Goal: Communication & Community: Answer question/provide support

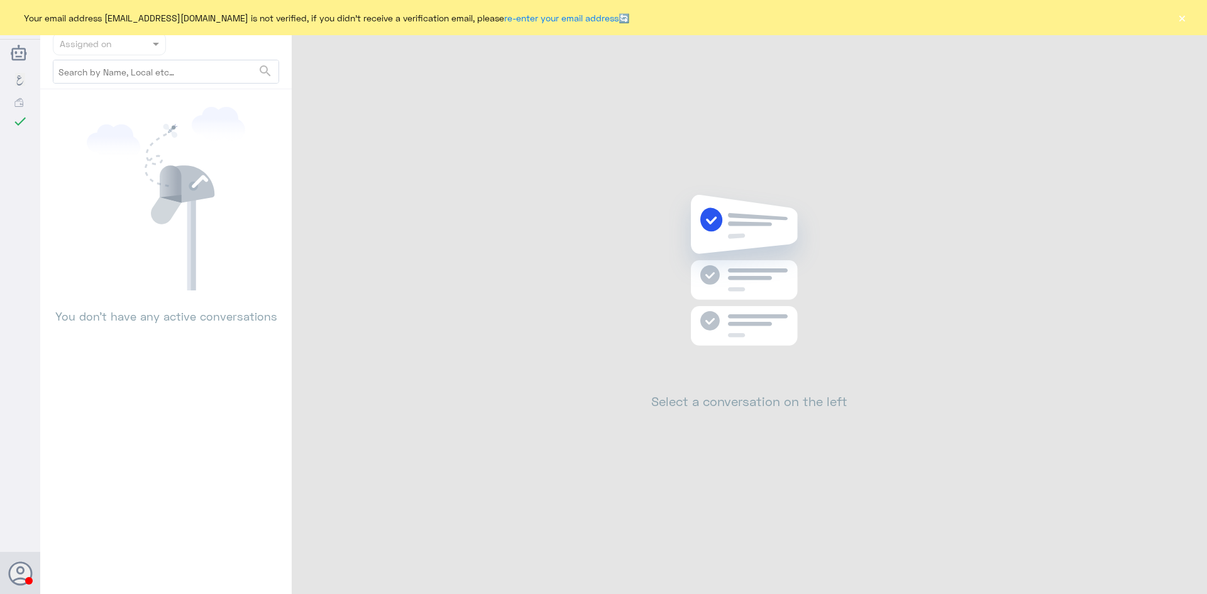
click at [1184, 17] on button "×" at bounding box center [1182, 17] width 13 height 13
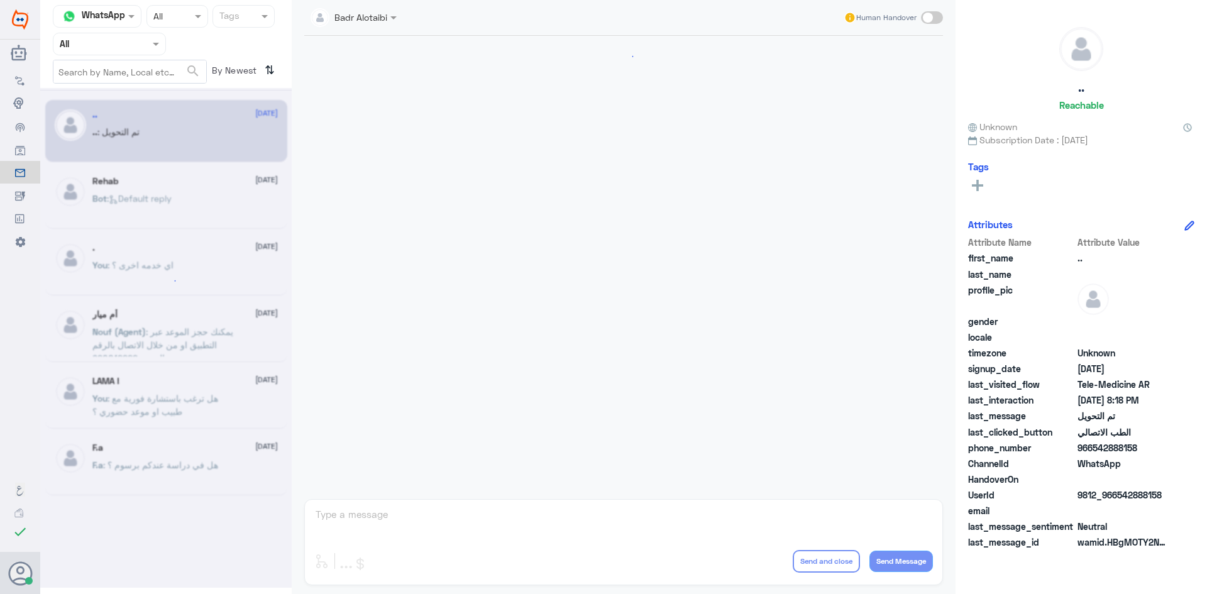
scroll to position [412, 0]
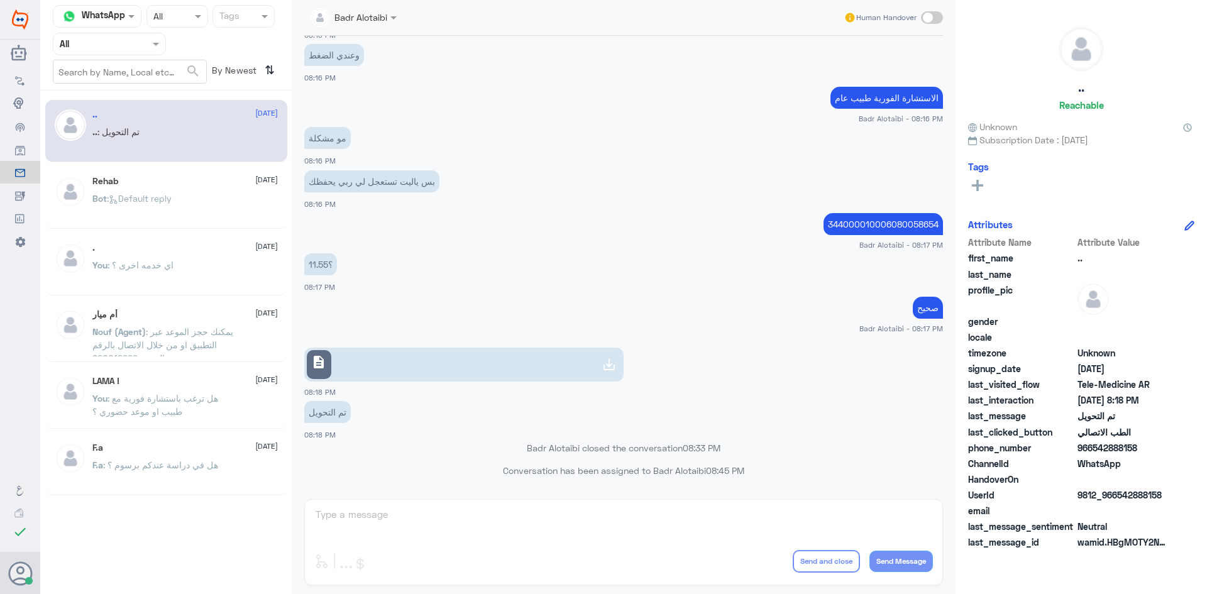
click at [383, 25] on div "Badr Alotaibi" at bounding box center [349, 17] width 77 height 25
click at [495, 86] on div "الاستشارة الفورية طبيب عام Badr Alotaibi - 08:16 PM" at bounding box center [623, 104] width 639 height 40
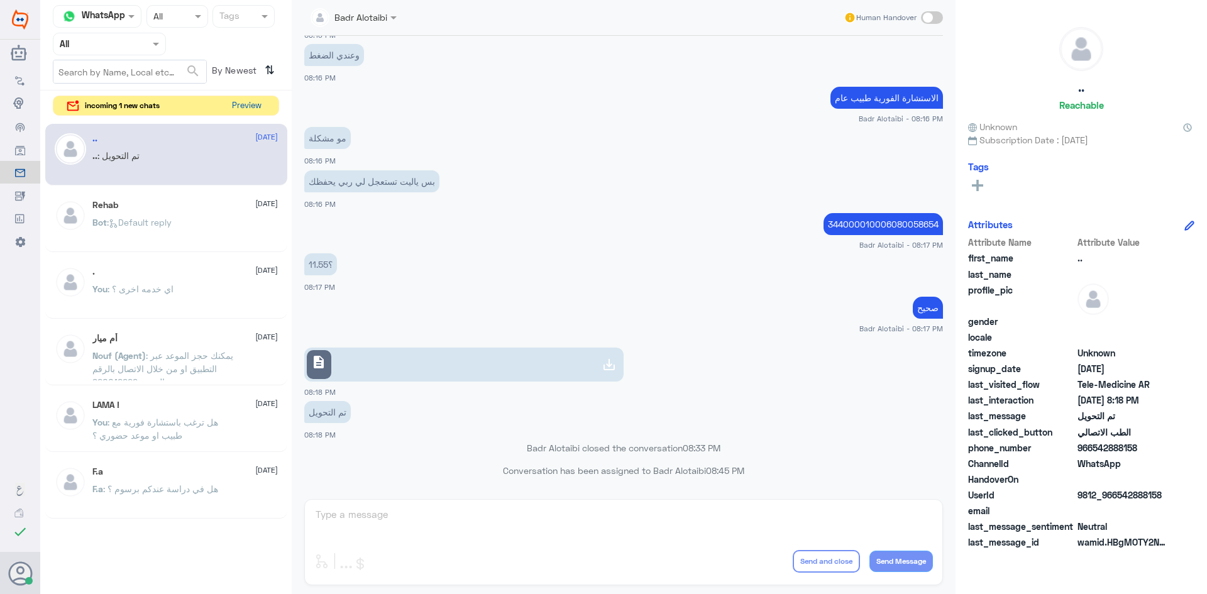
click at [252, 104] on button "Preview" at bounding box center [246, 105] width 39 height 19
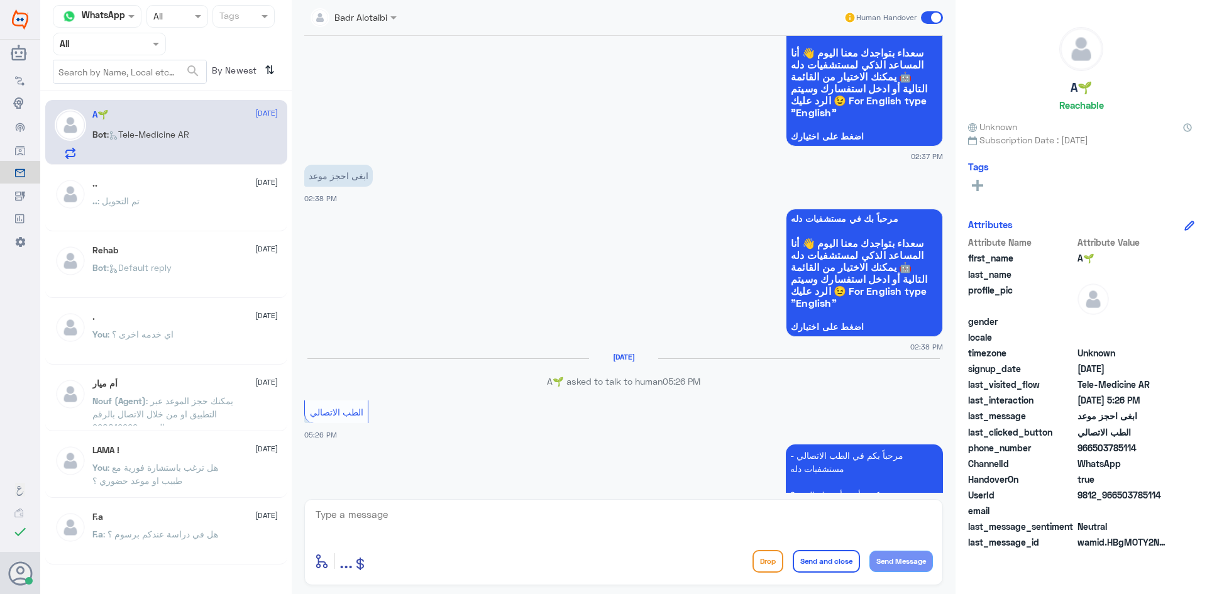
scroll to position [152, 0]
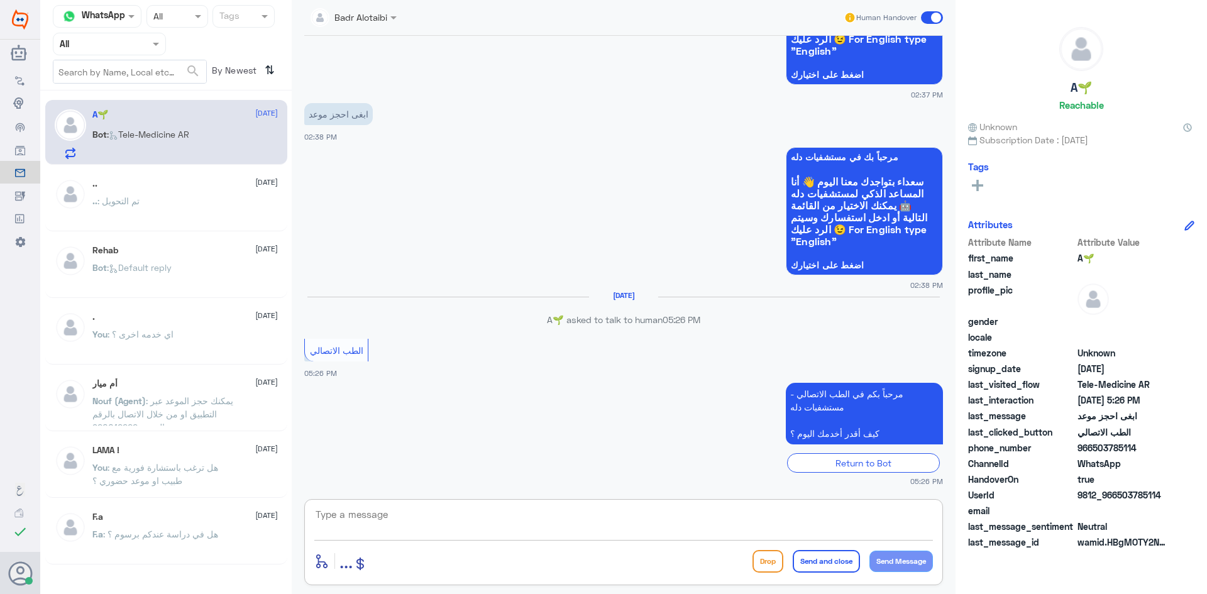
click at [513, 519] on textarea at bounding box center [623, 521] width 619 height 31
type textarea "مرحبا معك بدر من الطب الاتصالي كيف اقدر اخدمك ؟"
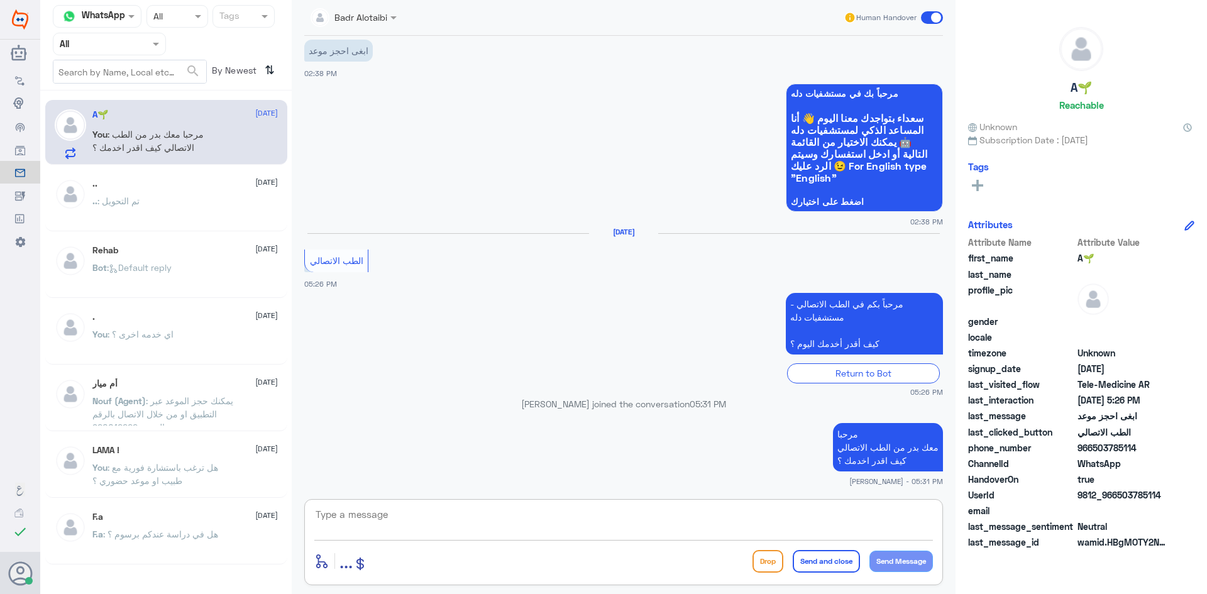
scroll to position [216, 0]
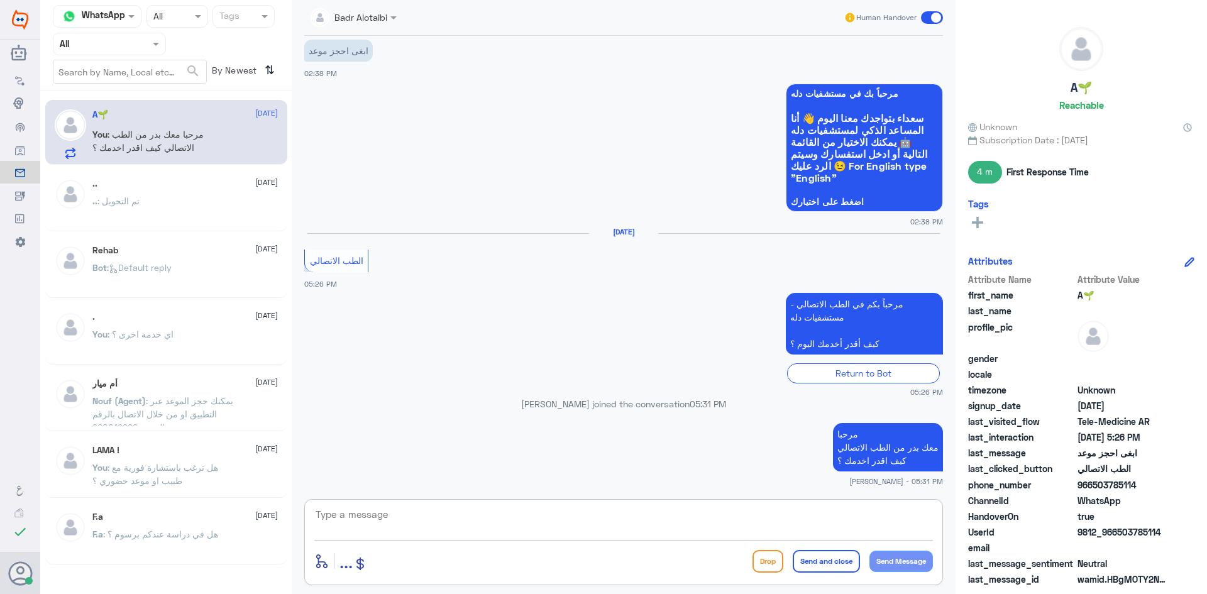
click at [933, 14] on span at bounding box center [932, 17] width 22 height 13
click at [0, 0] on input "checkbox" at bounding box center [0, 0] width 0 height 0
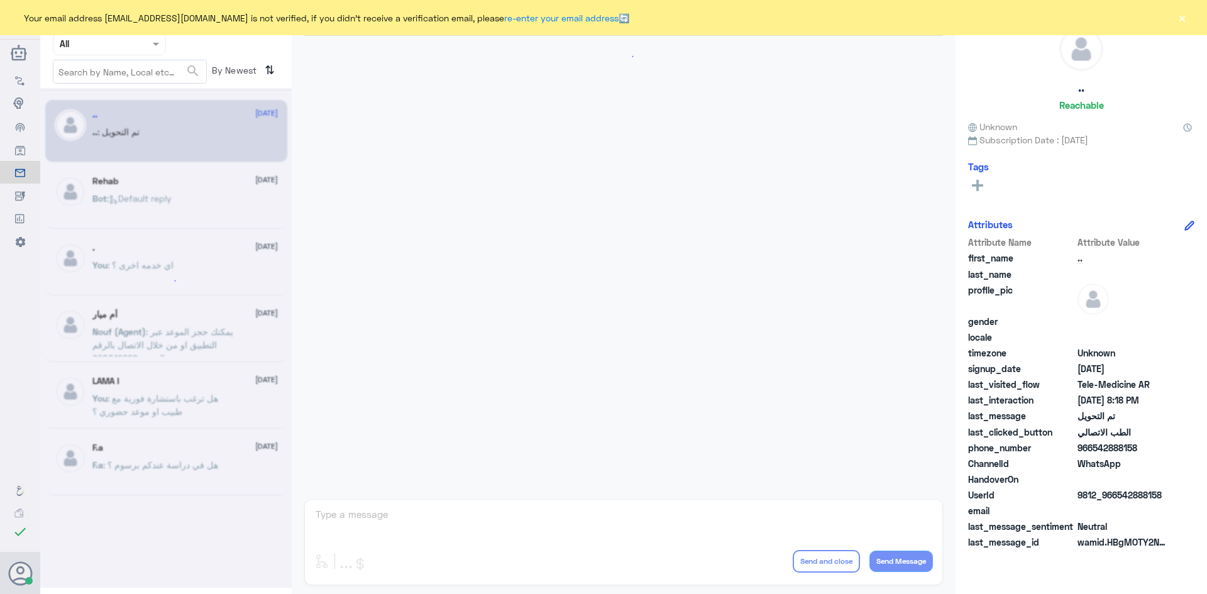
scroll to position [412, 0]
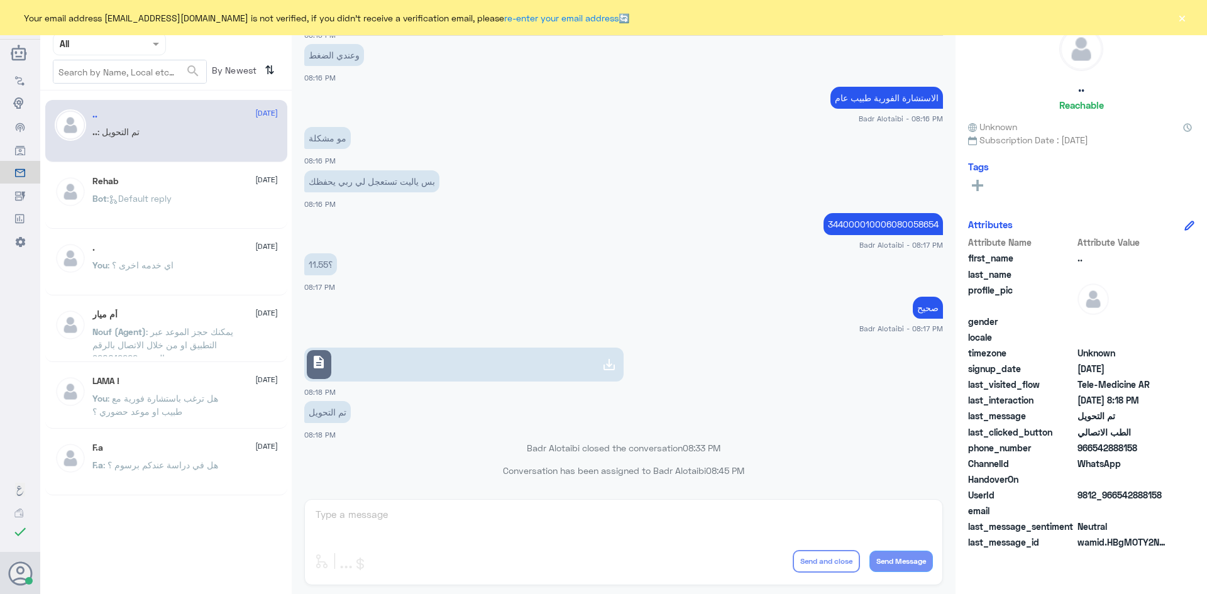
click at [1178, 15] on button "×" at bounding box center [1182, 17] width 13 height 13
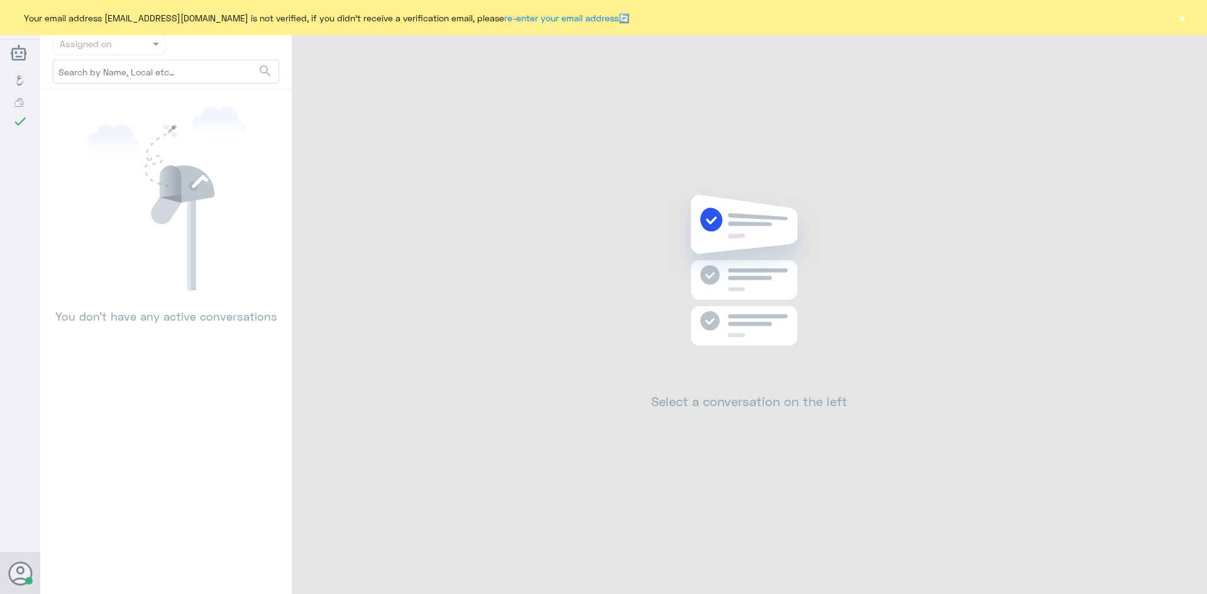
click at [1179, 14] on button "×" at bounding box center [1182, 17] width 13 height 13
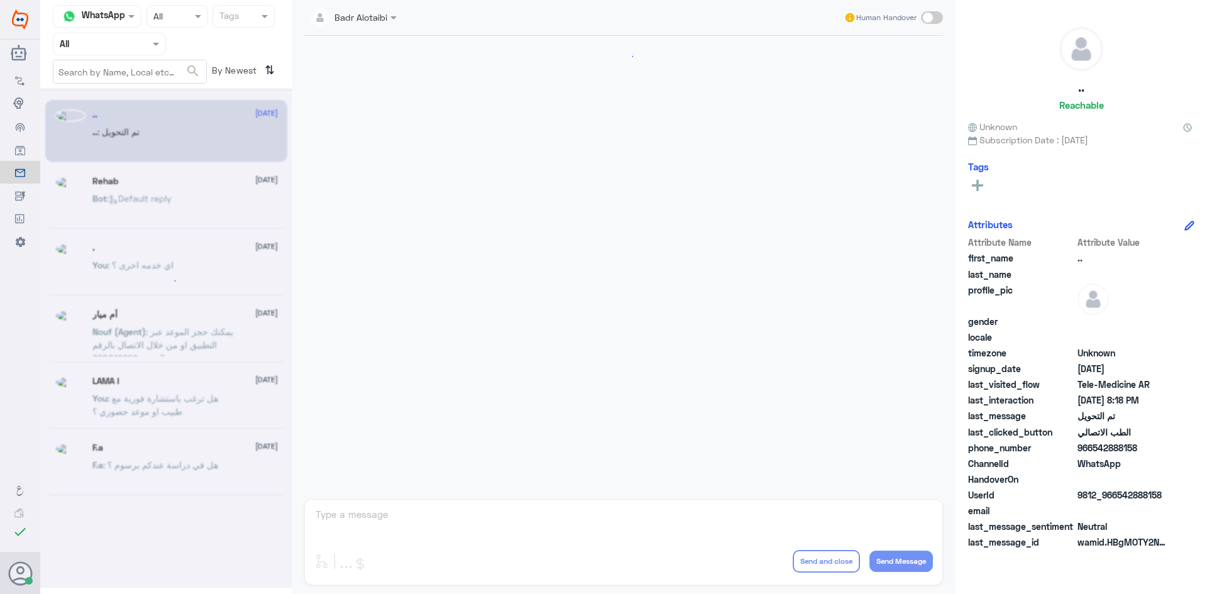
scroll to position [412, 0]
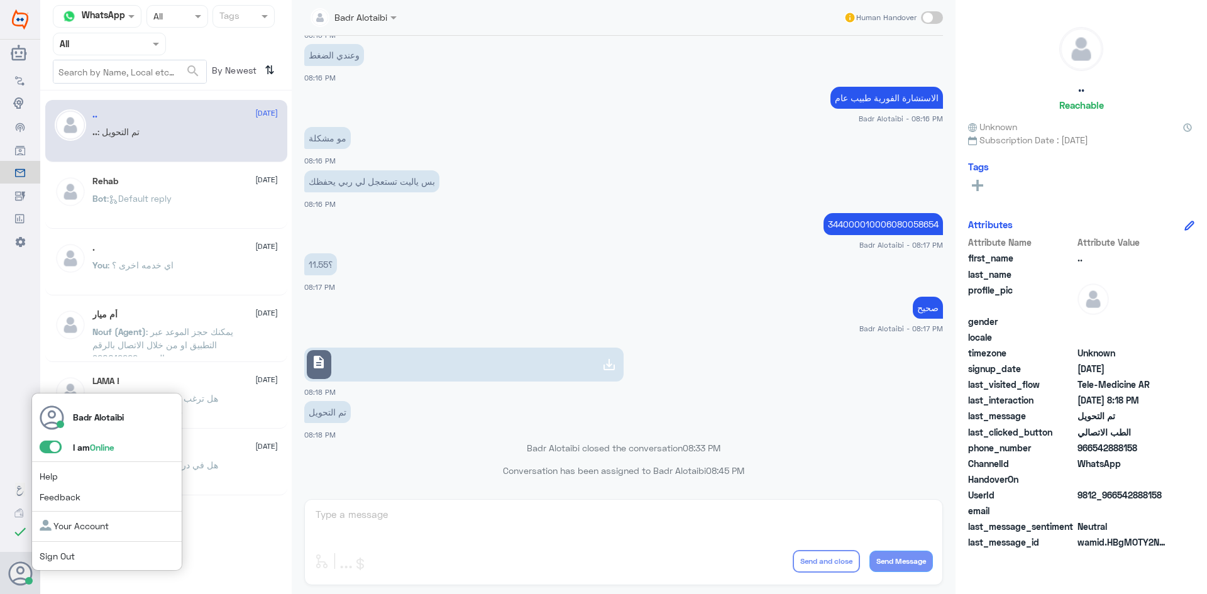
click at [52, 453] on span at bounding box center [51, 447] width 22 height 13
click at [0, 0] on input "checkbox" at bounding box center [0, 0] width 0 height 0
click at [47, 450] on span at bounding box center [51, 447] width 22 height 13
click at [0, 0] on input "checkbox" at bounding box center [0, 0] width 0 height 0
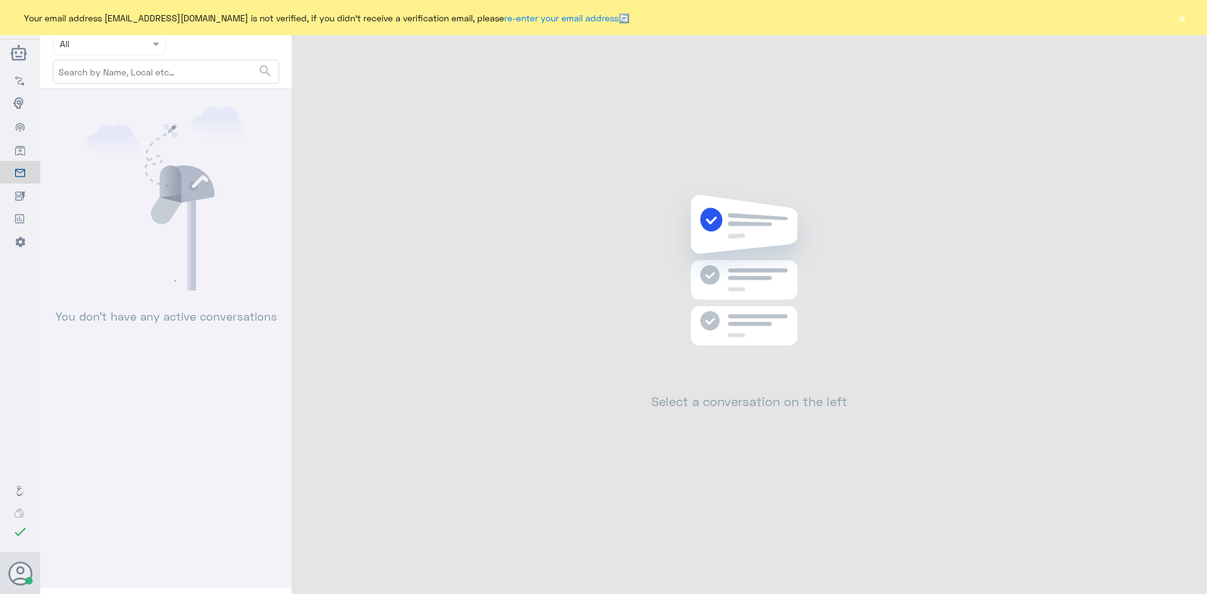
click at [1182, 17] on button "×" at bounding box center [1182, 17] width 13 height 13
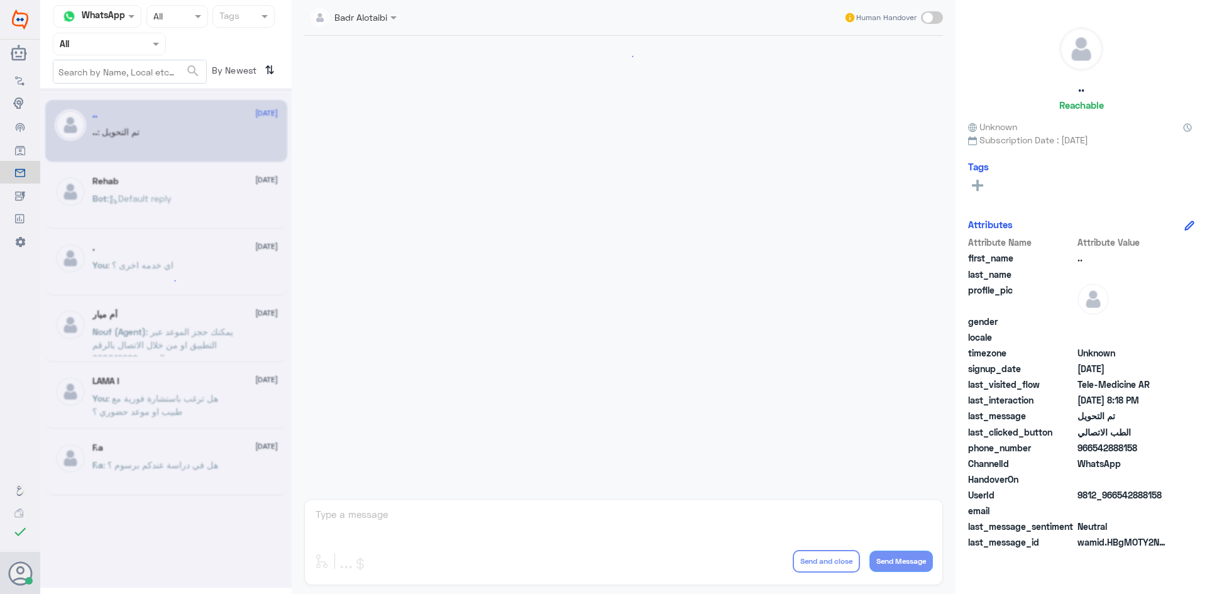
scroll to position [412, 0]
